Goal: Find specific page/section: Find specific page/section

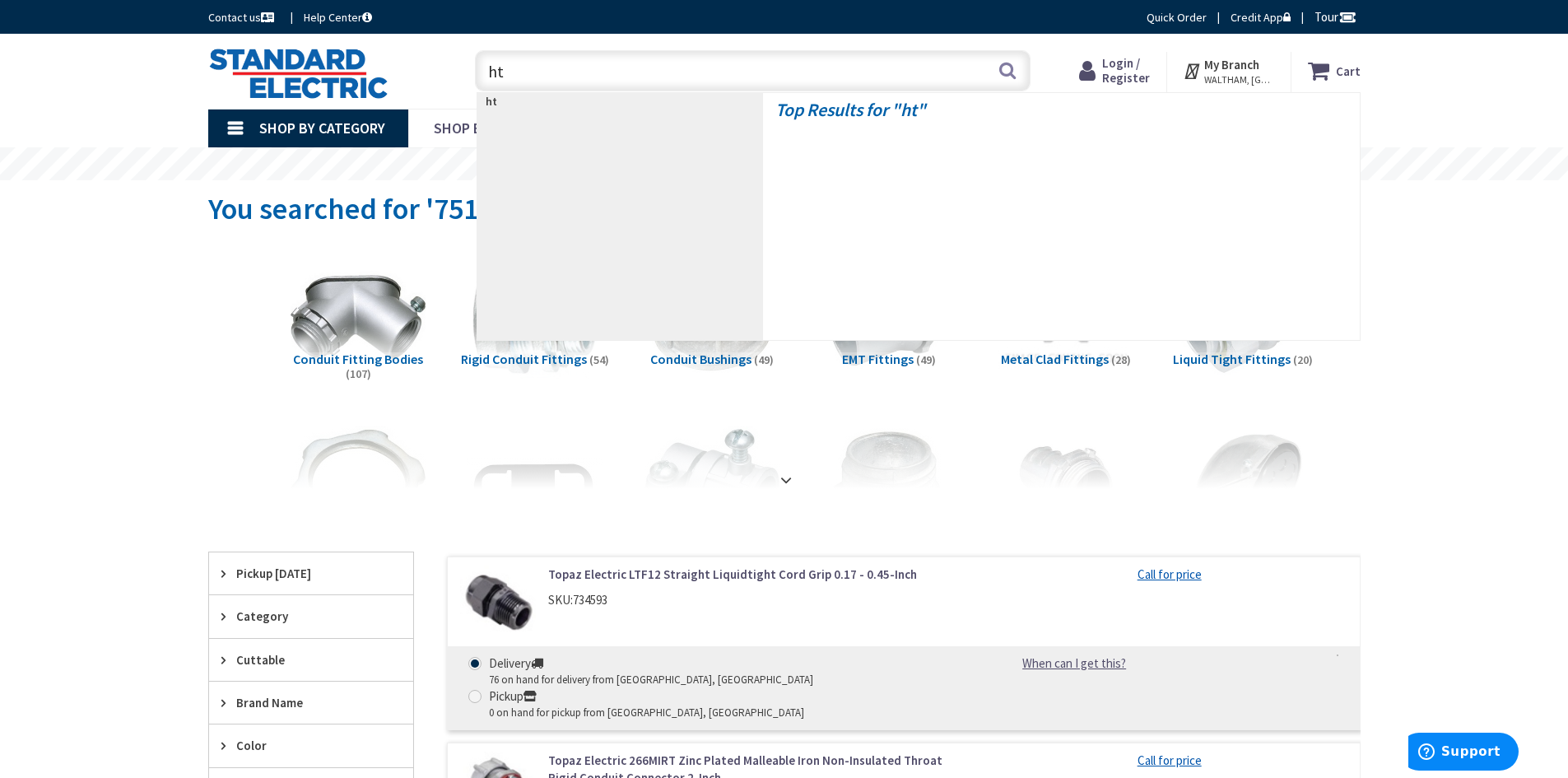
type input "htz"
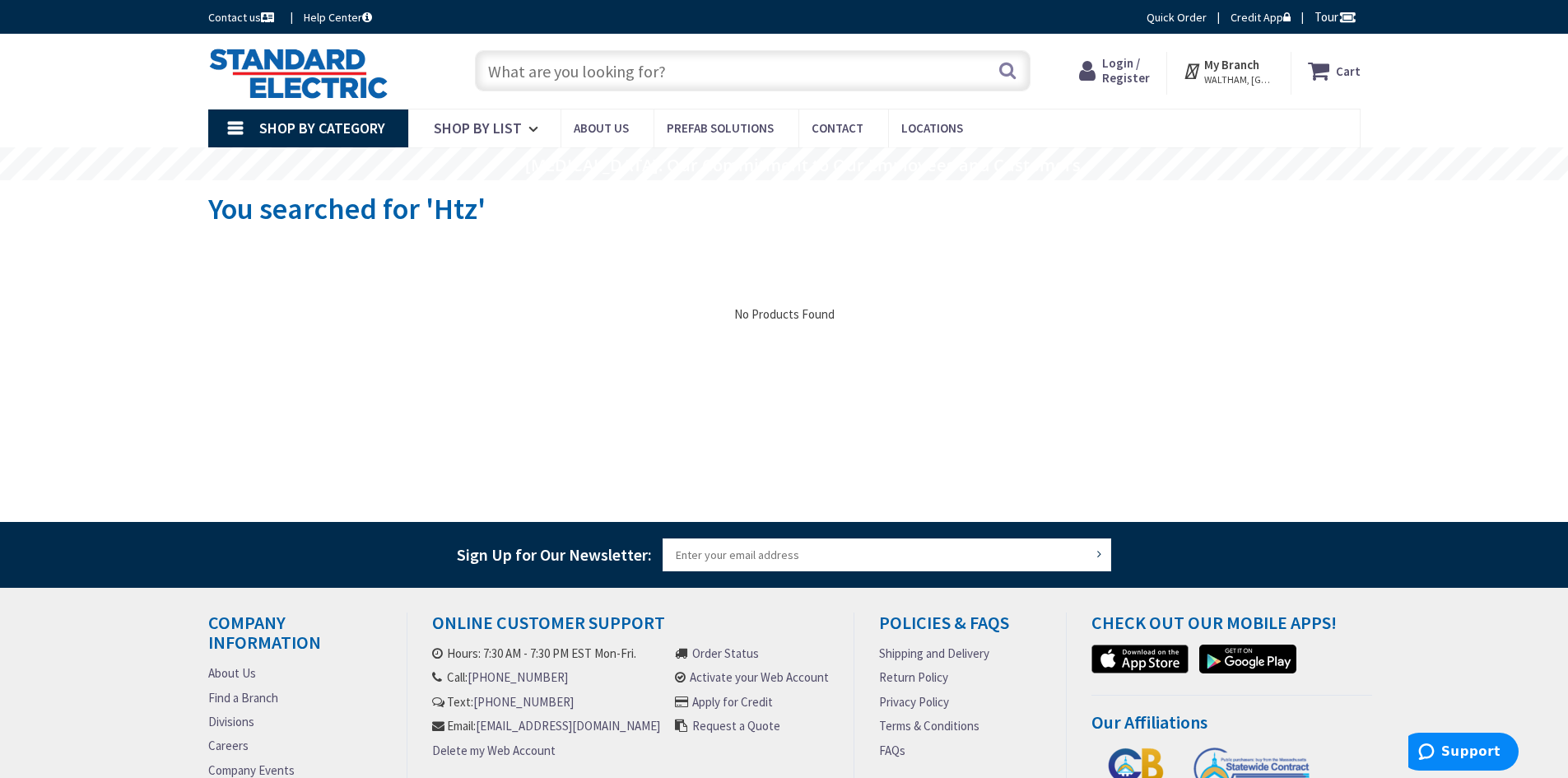
click at [621, 74] on input "text" at bounding box center [752, 71] width 555 height 42
click at [556, 74] on input "text" at bounding box center [752, 71] width 555 height 42
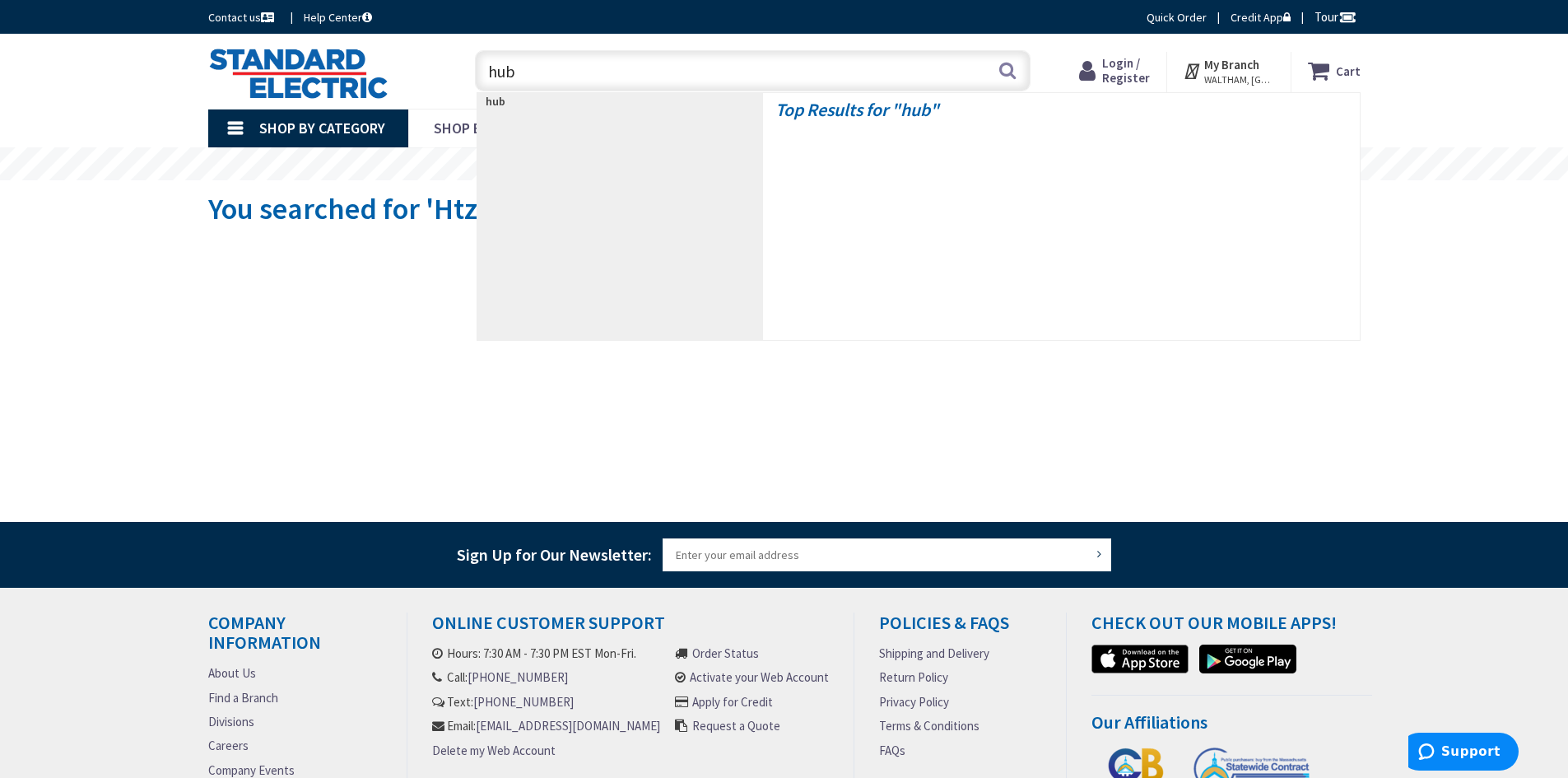
type input "hub6"
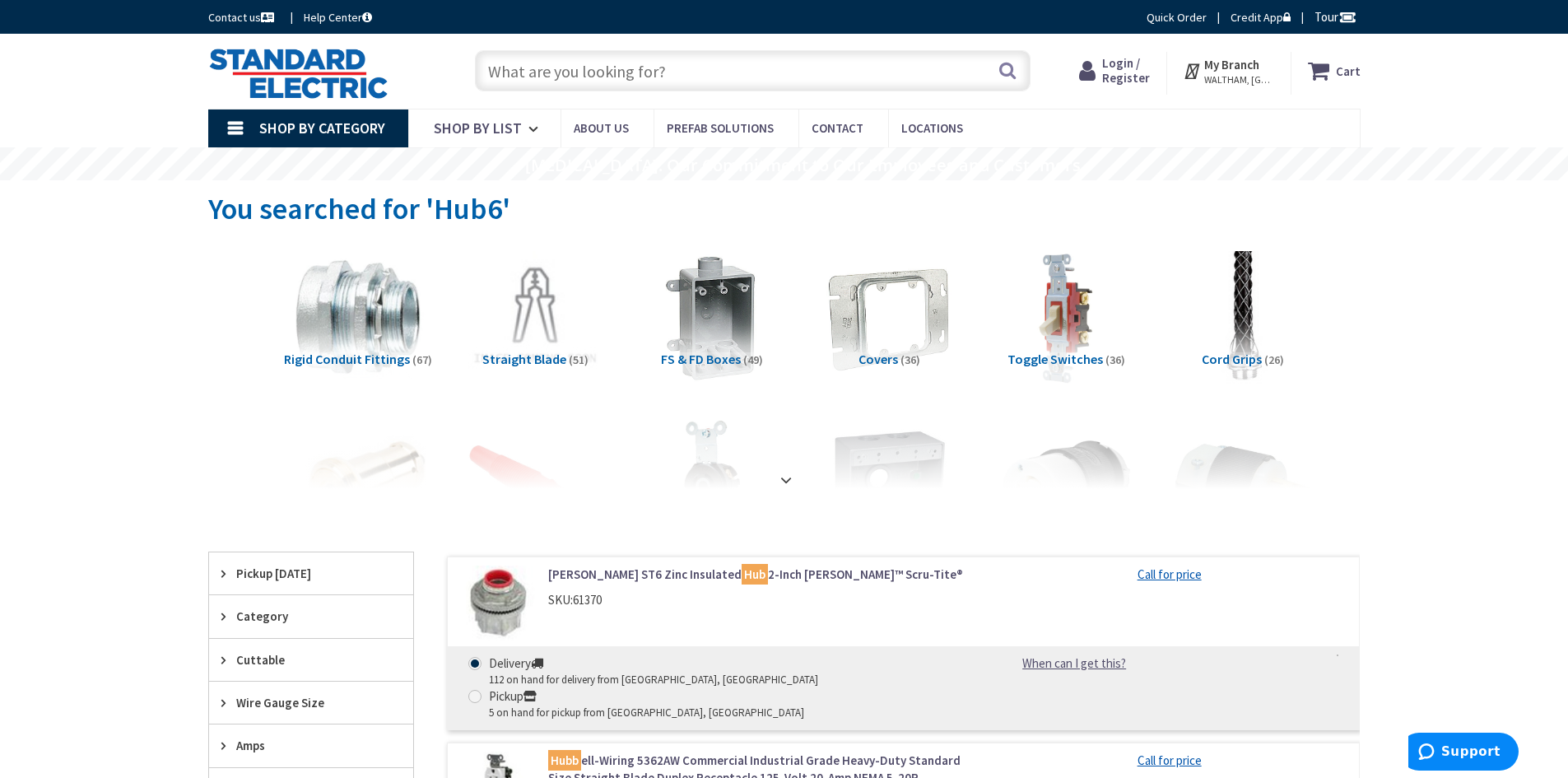
click at [574, 59] on input "text" at bounding box center [752, 71] width 555 height 42
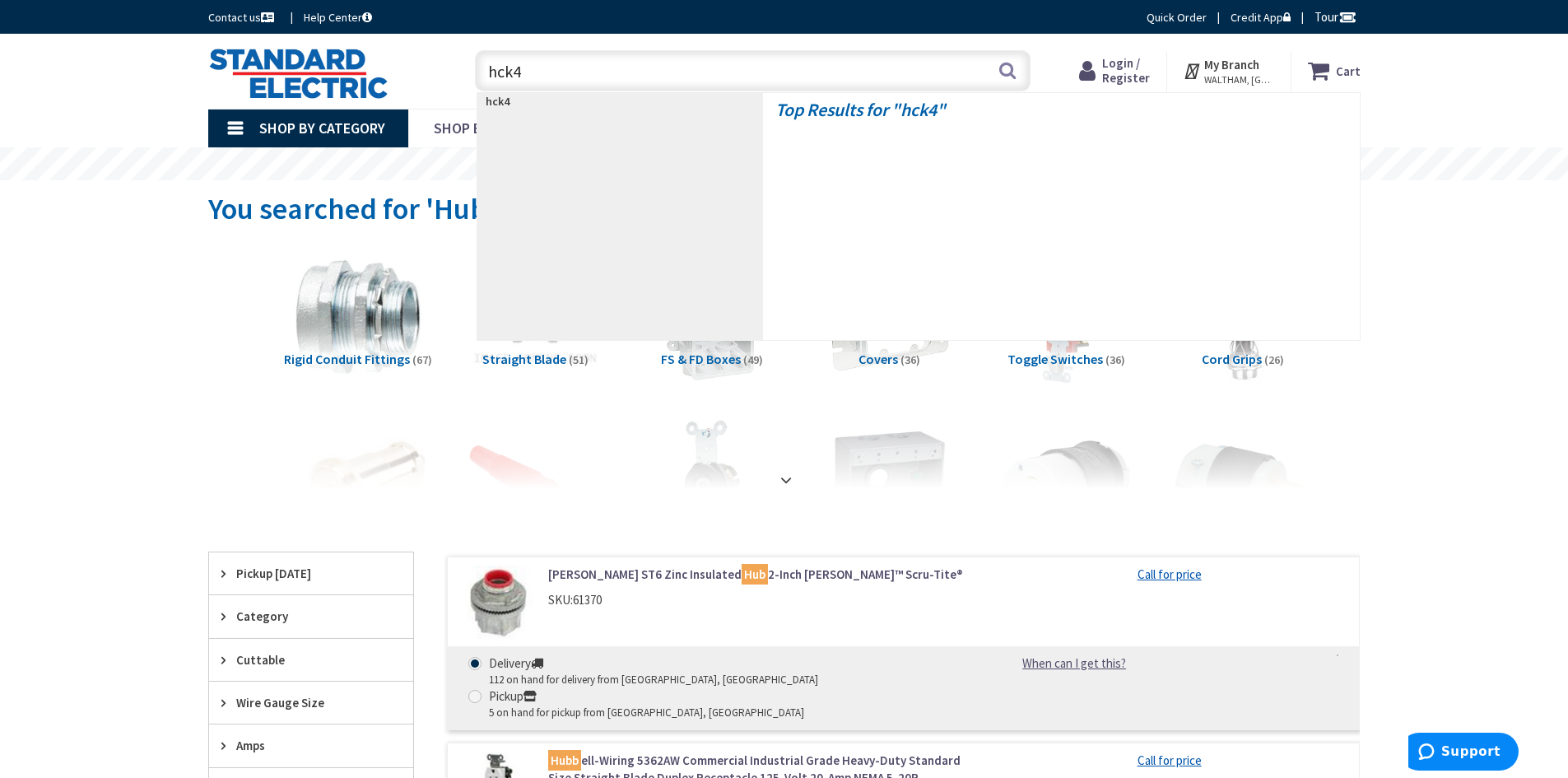
type input "hck44"
